Goal: Information Seeking & Learning: Learn about a topic

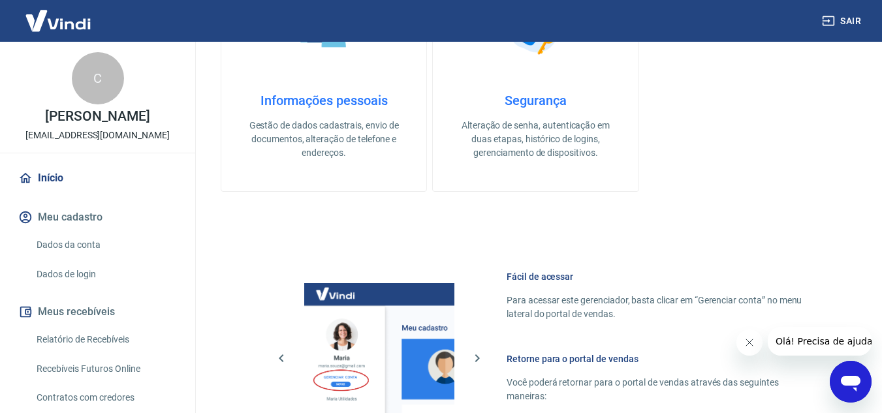
click at [74, 18] on img at bounding box center [58, 21] width 85 height 40
click at [49, 177] on link "Início" at bounding box center [98, 178] width 164 height 29
click at [78, 240] on link "Dados da conta" at bounding box center [105, 245] width 148 height 27
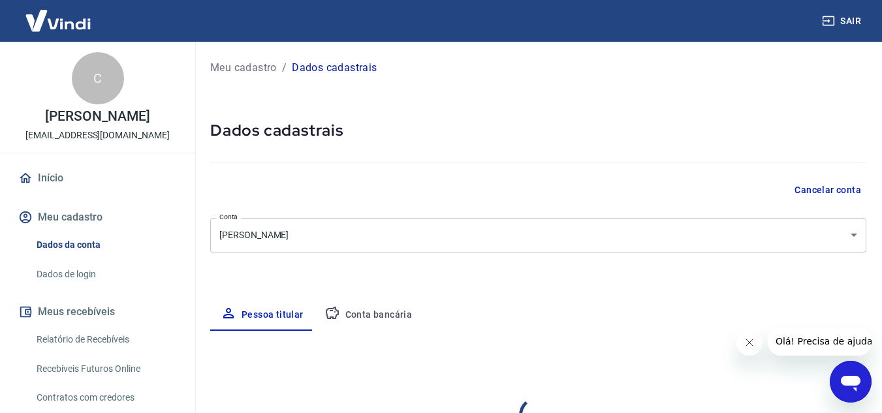
select select "SC"
select select "business"
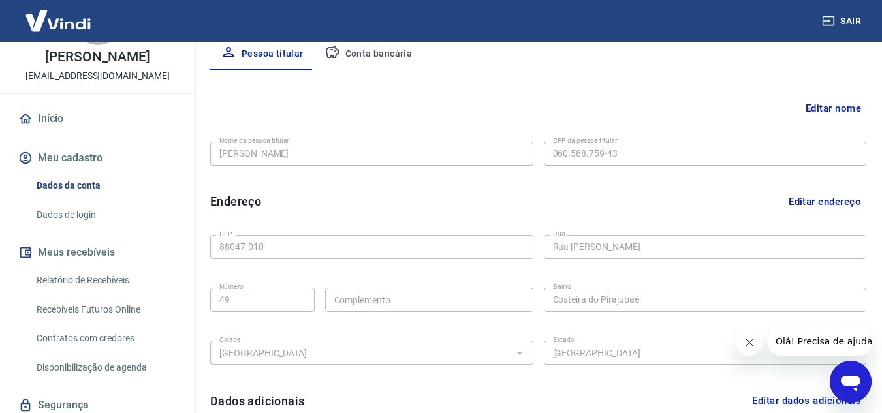
scroll to position [40, 0]
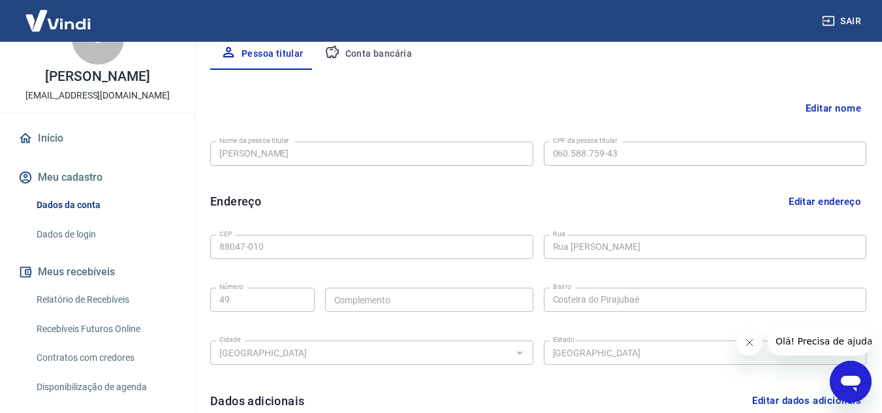
click at [67, 225] on link "Dados de login" at bounding box center [105, 234] width 148 height 27
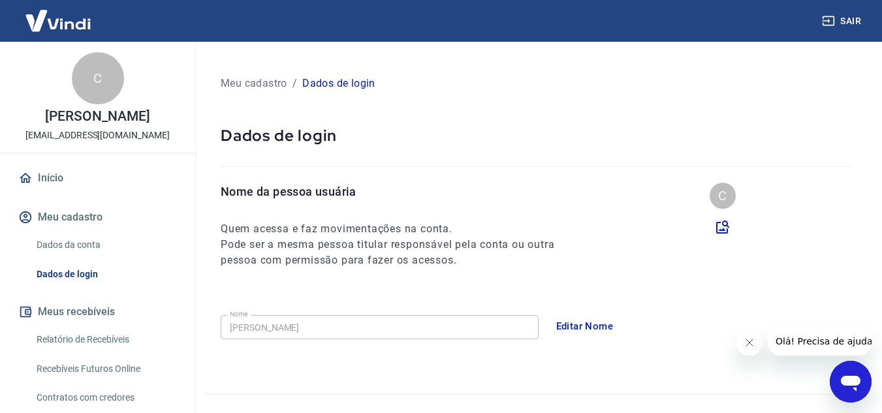
click at [57, 14] on img at bounding box center [58, 21] width 85 height 40
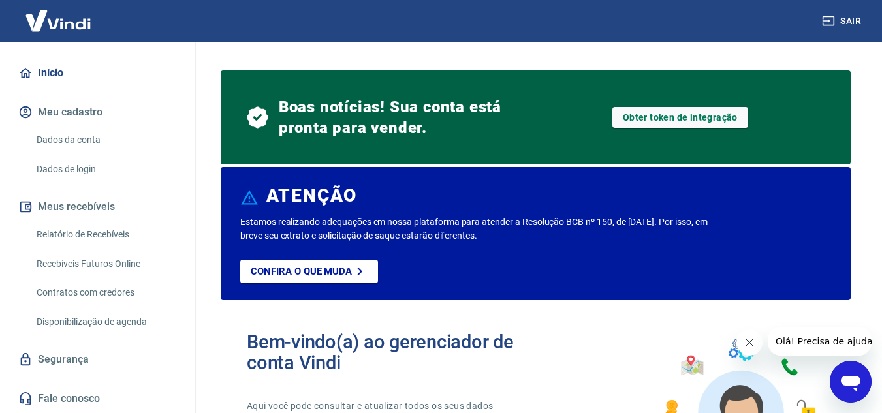
click at [65, 104] on button "Meu cadastro" at bounding box center [98, 112] width 164 height 29
click at [87, 232] on link "Relatório de Recebíveis" at bounding box center [105, 234] width 148 height 27
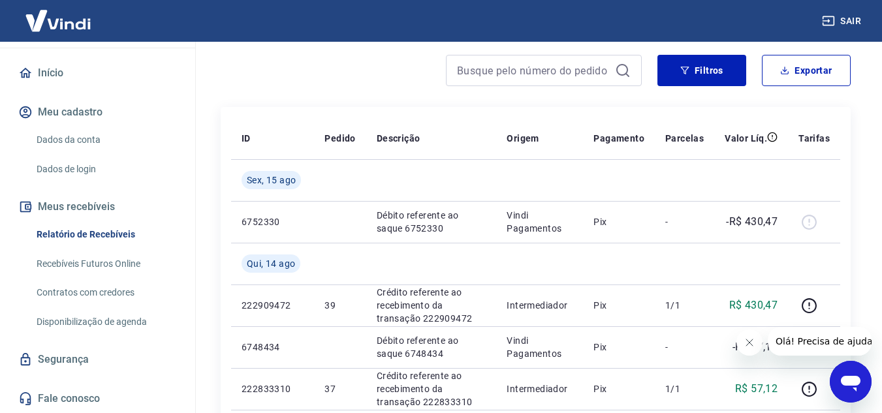
scroll to position [131, 0]
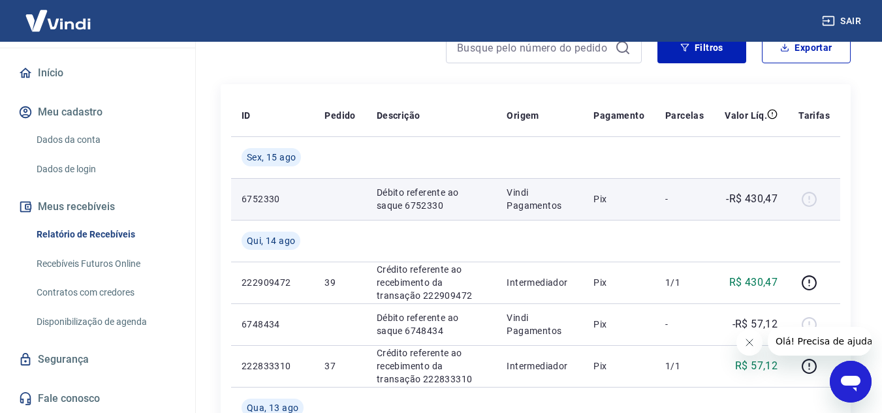
click at [809, 196] on div at bounding box center [813, 199] width 31 height 21
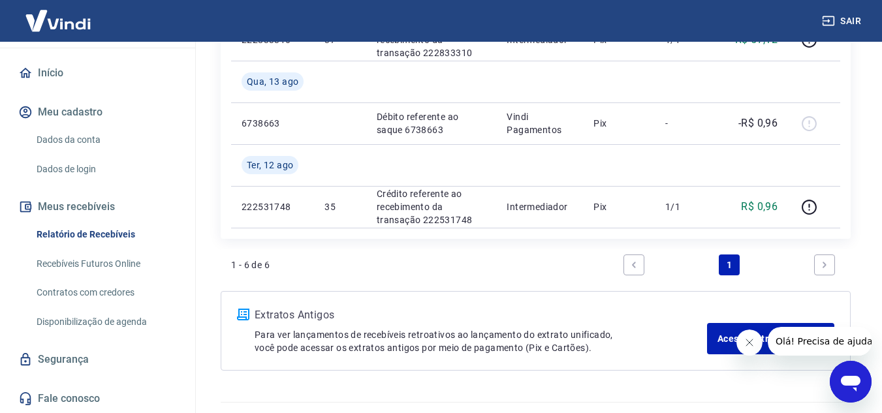
scroll to position [486, 0]
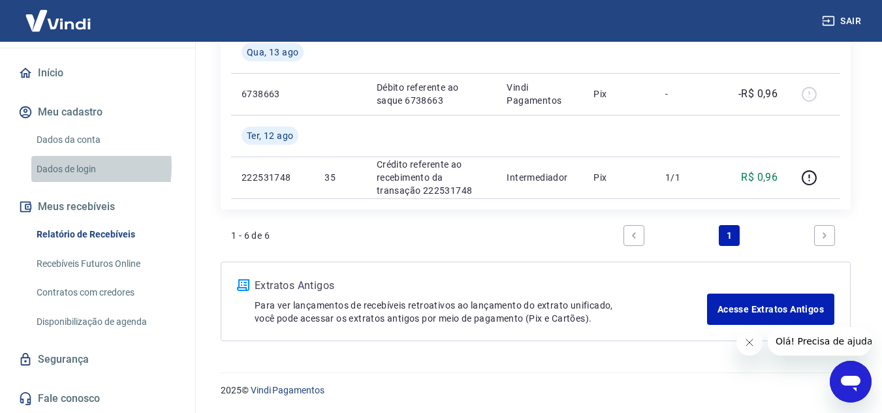
click at [62, 166] on link "Dados de login" at bounding box center [105, 169] width 148 height 27
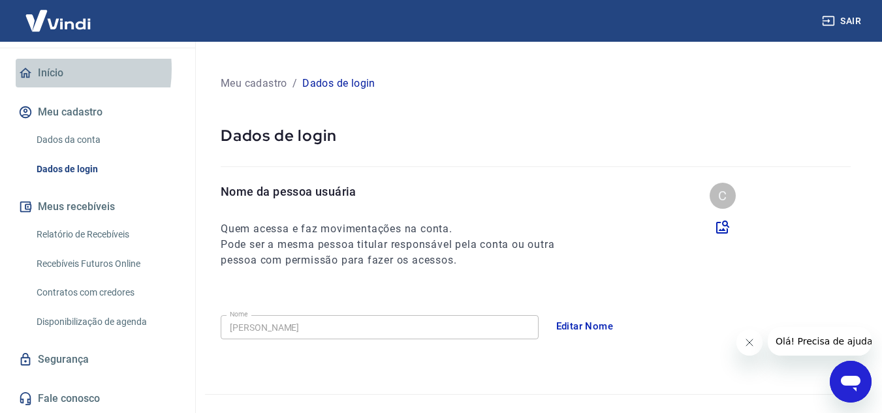
click at [33, 69] on link "Início" at bounding box center [98, 73] width 164 height 29
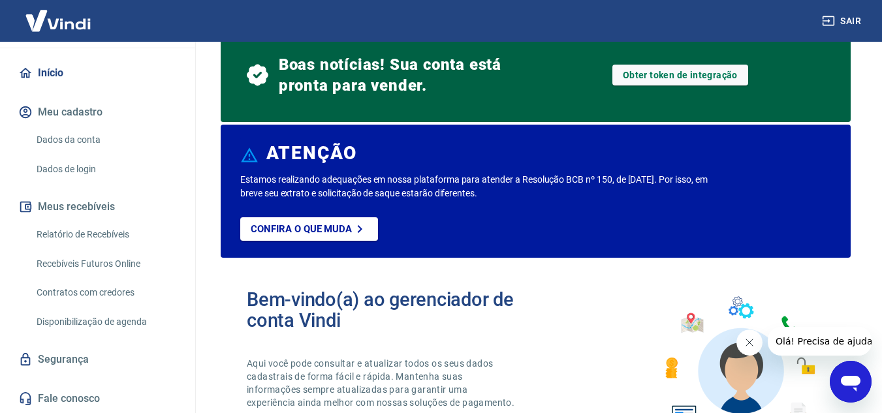
scroll to position [65, 0]
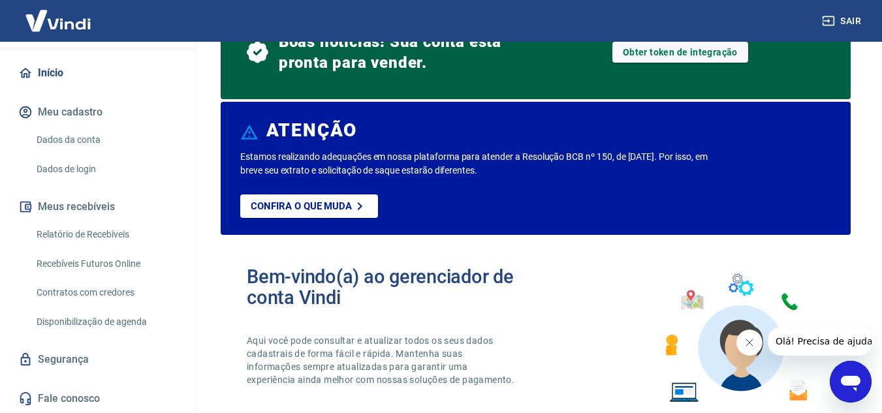
click at [74, 133] on link "Dados da conta" at bounding box center [105, 140] width 148 height 27
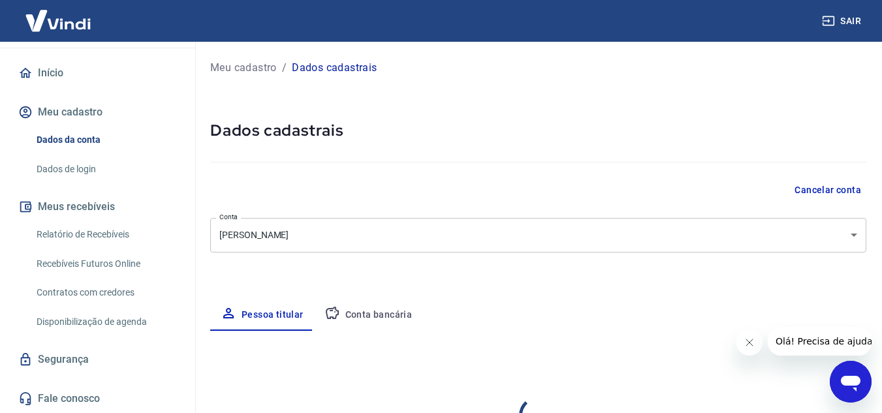
select select "SC"
select select "business"
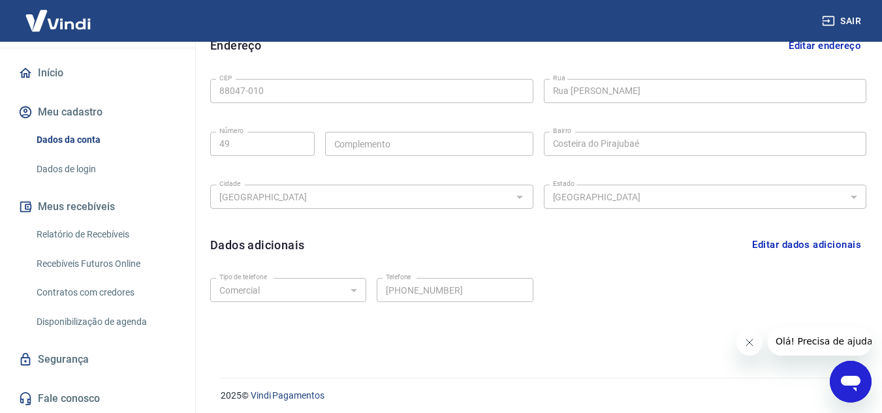
scroll to position [422, 0]
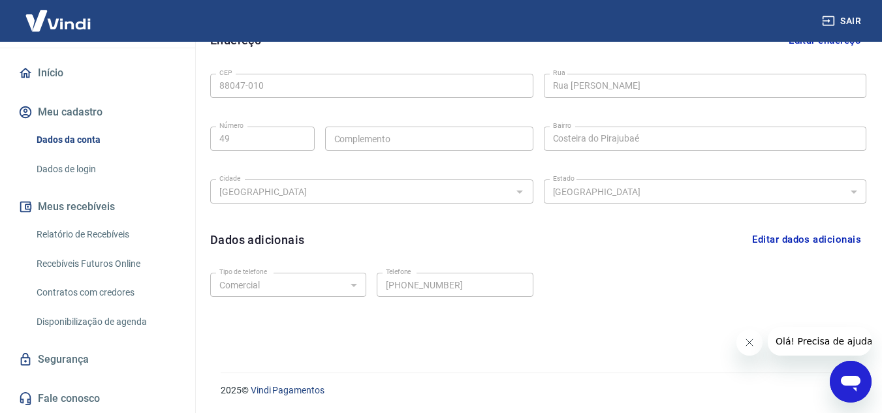
click at [66, 352] on link "Segurança" at bounding box center [98, 359] width 164 height 29
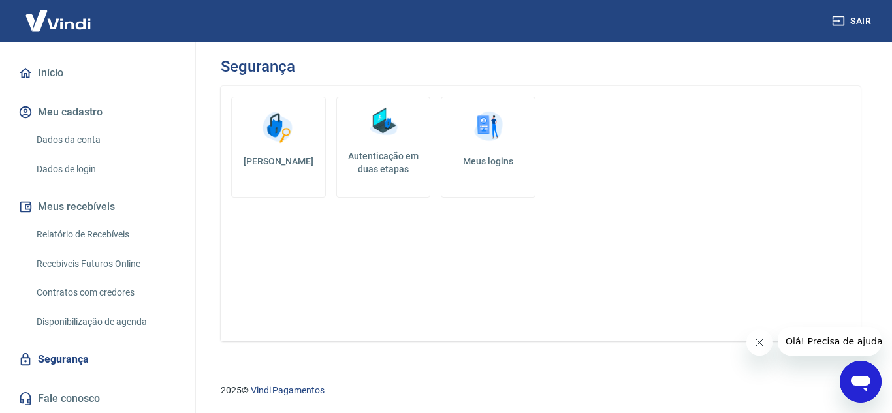
click at [40, 74] on link "Início" at bounding box center [98, 73] width 164 height 29
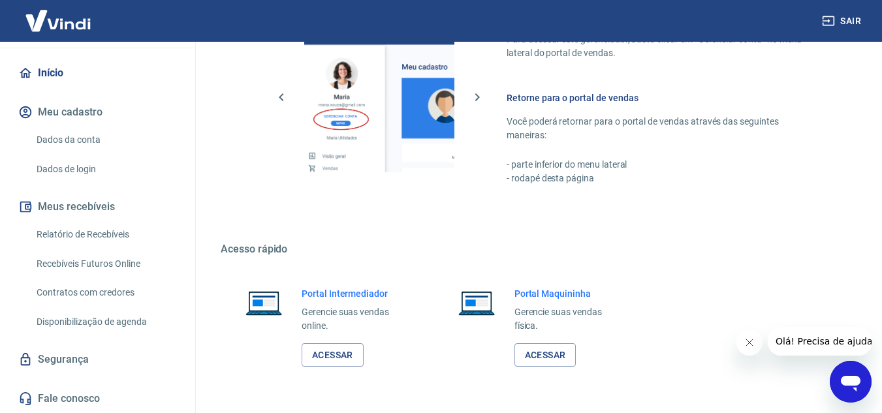
scroll to position [890, 0]
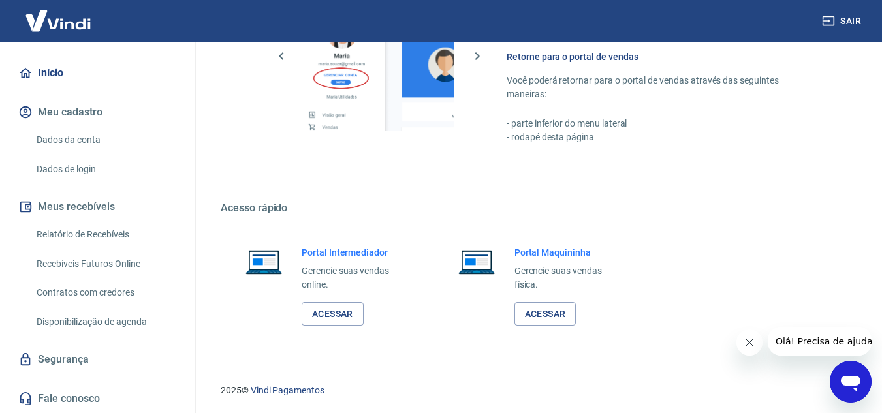
click at [73, 202] on button "Meus recebíveis" at bounding box center [98, 207] width 164 height 29
click at [328, 310] on link "Acessar" at bounding box center [333, 314] width 62 height 24
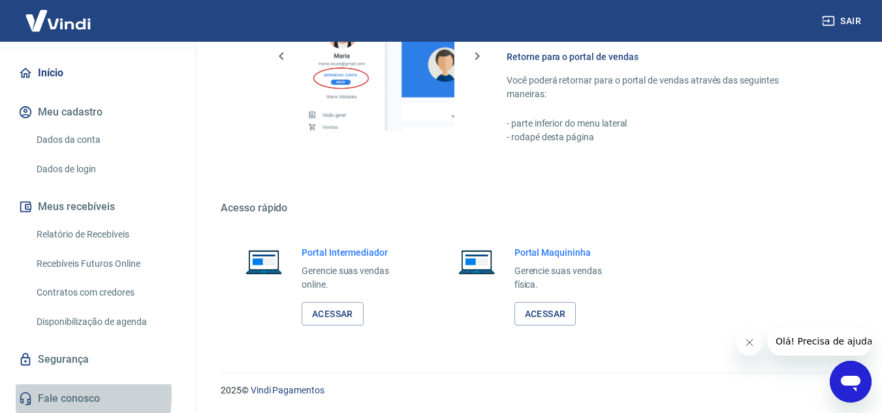
click at [52, 396] on link "Fale conosco" at bounding box center [98, 398] width 164 height 29
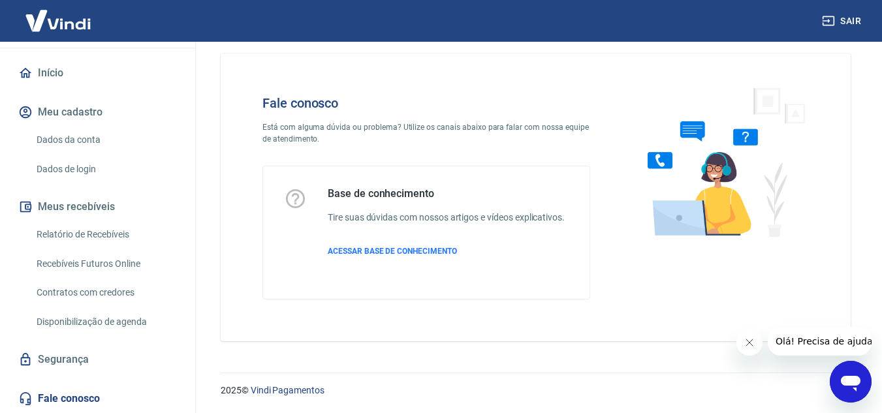
scroll to position [14, 0]
click at [394, 246] on p "ACESSAR BASE DE CONHECIMENTO" at bounding box center [446, 251] width 237 height 12
click at [50, 399] on link "Fale conosco" at bounding box center [98, 398] width 164 height 29
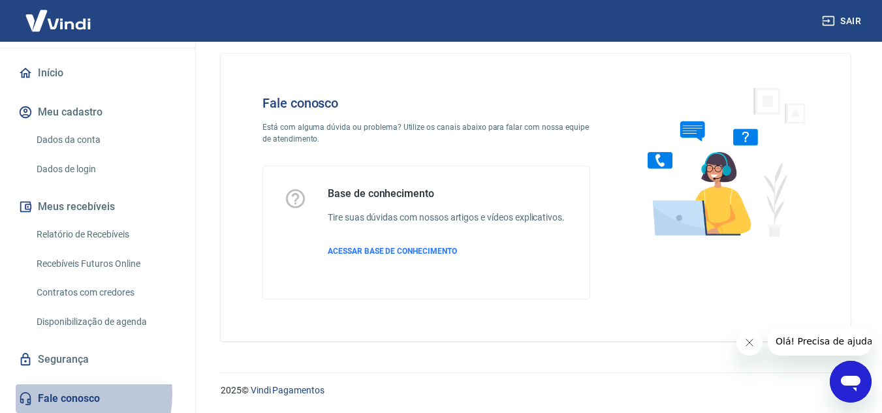
click at [59, 394] on link "Fale conosco" at bounding box center [98, 398] width 164 height 29
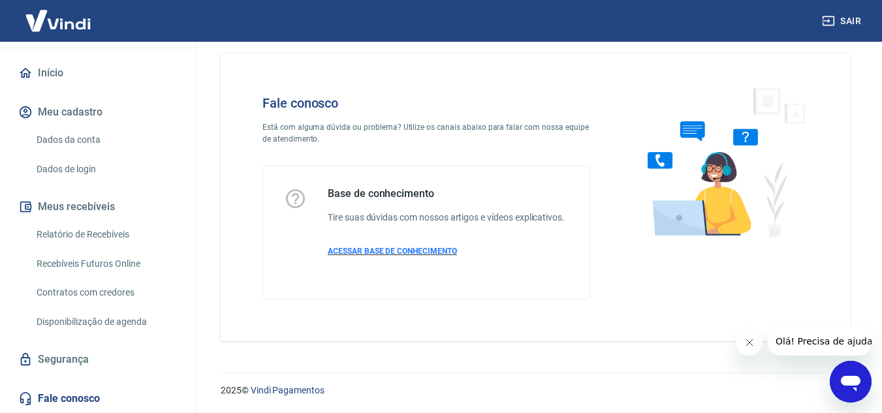
click at [369, 252] on span "ACESSAR BASE DE CONHECIMENTO" at bounding box center [392, 251] width 129 height 9
